Goal: Navigation & Orientation: Find specific page/section

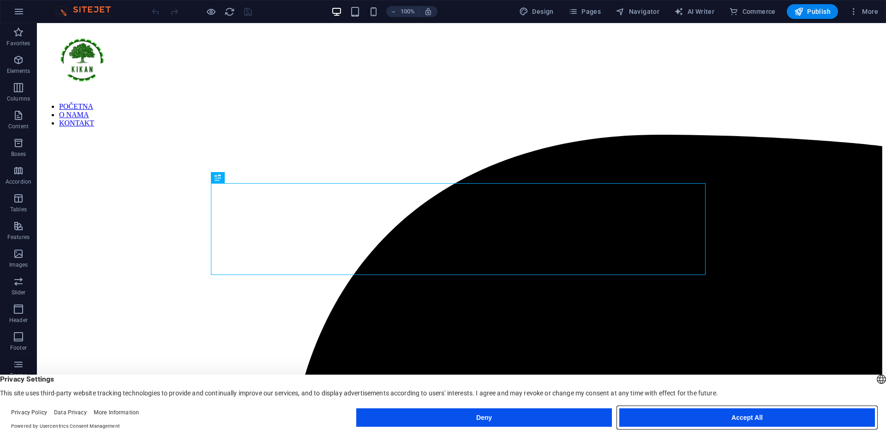
click at [668, 411] on button "Accept All" at bounding box center [747, 417] width 256 height 18
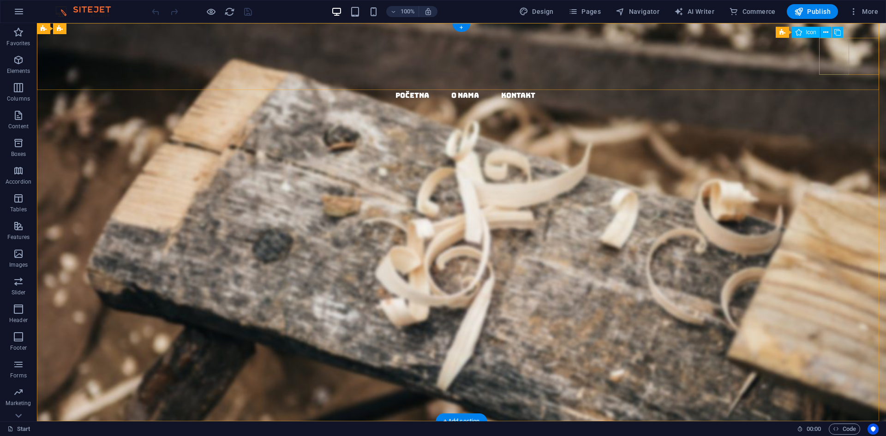
click at [827, 101] on figure at bounding box center [464, 119] width 841 height 37
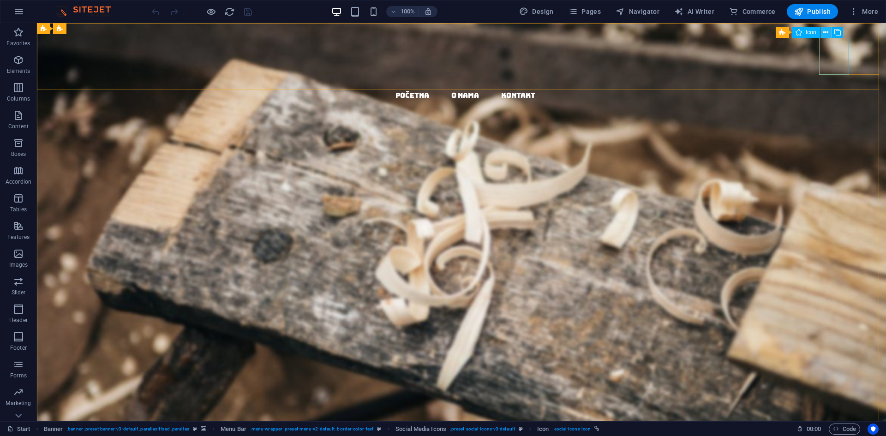
click at [827, 33] on icon at bounding box center [825, 33] width 5 height 10
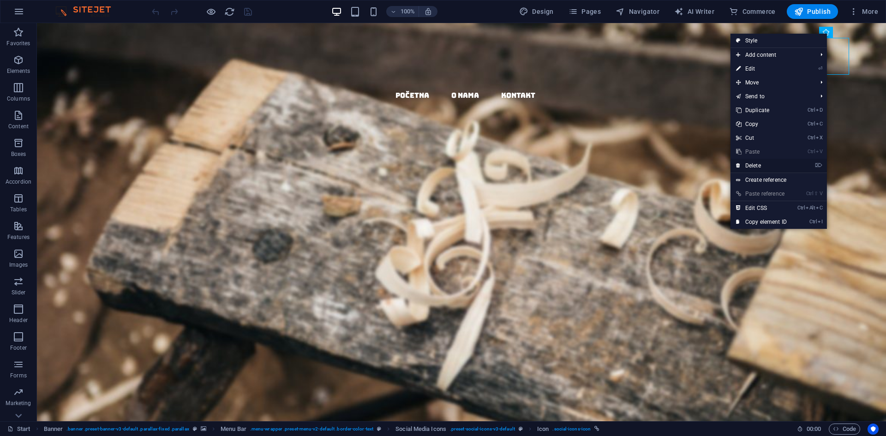
click at [786, 168] on link "⌦ Delete" at bounding box center [761, 166] width 62 height 14
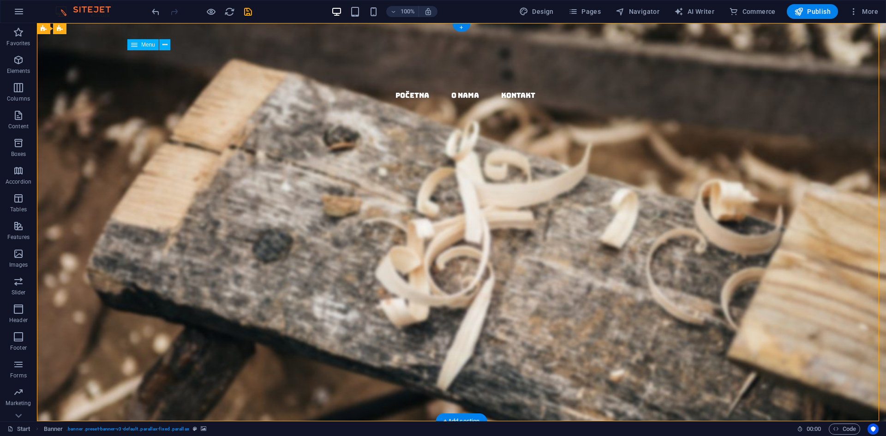
drag, startPoint x: 463, startPoint y: 55, endPoint x: 452, endPoint y: 55, distance: 11.1
click at [452, 89] on nav "POČETNA O NAMA KONTAKT" at bounding box center [464, 95] width 841 height 12
click at [457, 89] on nav "POČETNA O NAMA KONTAKT" at bounding box center [464, 95] width 841 height 12
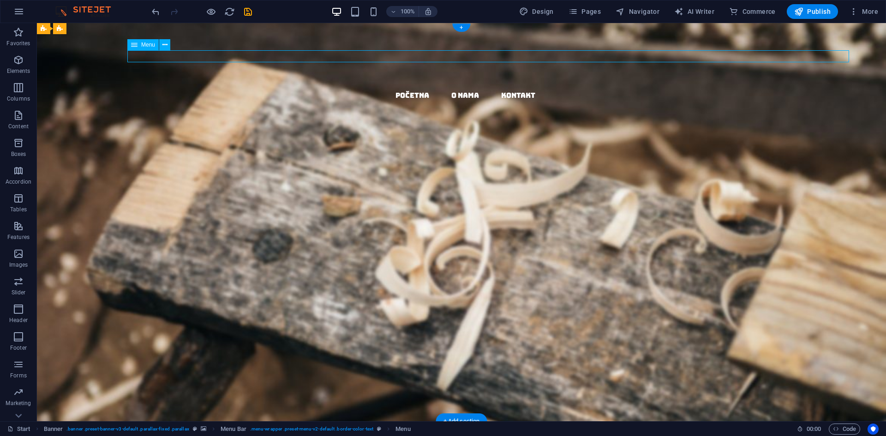
drag, startPoint x: 597, startPoint y: 55, endPoint x: 383, endPoint y: 59, distance: 214.5
click at [384, 89] on nav "POČETNA O NAMA KONTAKT" at bounding box center [464, 95] width 841 height 12
click at [636, 89] on nav "POČETNA O NAMA KONTAKT" at bounding box center [464, 95] width 841 height 12
click at [448, 89] on nav "POČETNA O NAMA KONTAKT" at bounding box center [464, 95] width 841 height 12
click at [429, 89] on nav "POČETNA O NAMA KONTAKT" at bounding box center [464, 95] width 841 height 12
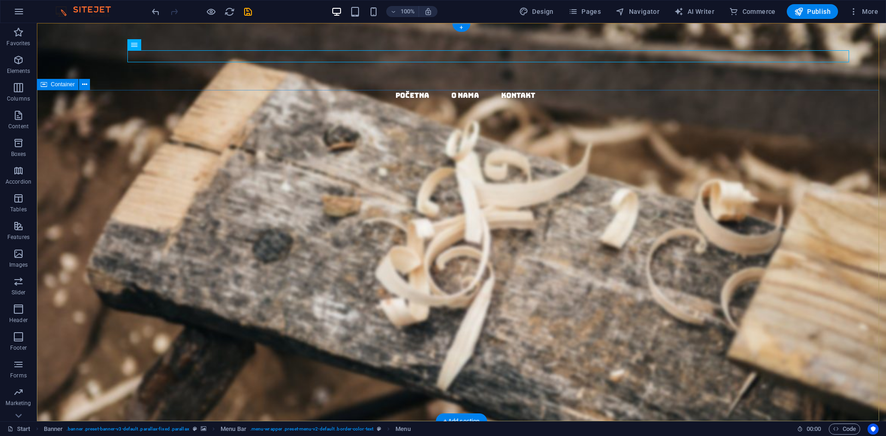
click at [345, 139] on div "PRIMARNA PRERADA DRVETA [PERSON_NAME] partner za drvopreradu O NAMA" at bounding box center [461, 248] width 849 height 219
click at [444, 89] on nav "POČETNA O NAMA KONTAKT" at bounding box center [464, 95] width 841 height 12
click at [154, 13] on icon "undo" at bounding box center [155, 11] width 11 height 11
click at [835, 101] on figure at bounding box center [464, 119] width 841 height 37
click at [568, 176] on div "PRIMARNA PRERADA DRVETA [PERSON_NAME] partner za drvopreradu O NAMA" at bounding box center [461, 285] width 849 height 219
